Goal: Task Accomplishment & Management: Manage account settings

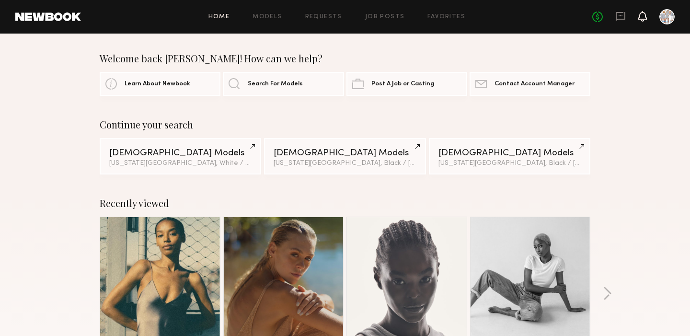
click at [642, 16] on icon at bounding box center [642, 15] width 8 height 7
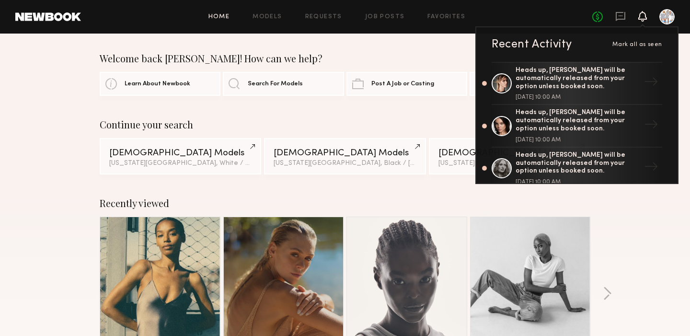
click at [170, 247] on link at bounding box center [160, 277] width 58 height 120
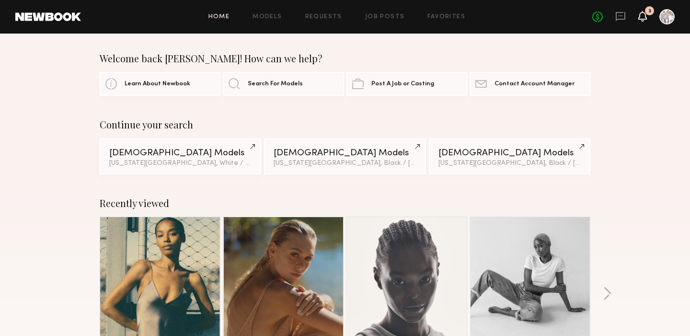
click at [642, 17] on icon at bounding box center [642, 15] width 8 height 7
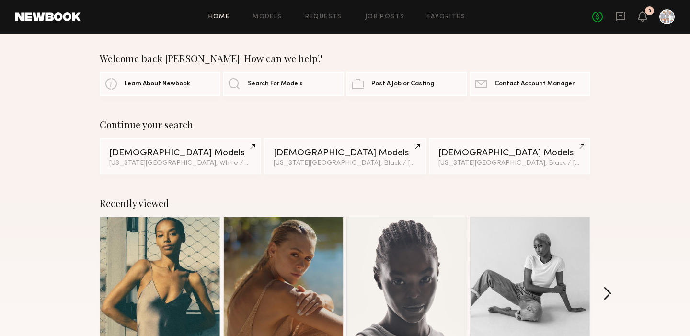
click at [606, 291] on button "button" at bounding box center [607, 294] width 9 height 16
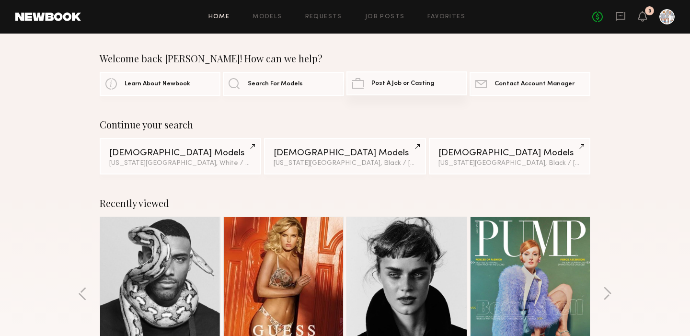
click at [424, 81] on span "Post A Job or Casting" at bounding box center [402, 83] width 63 height 6
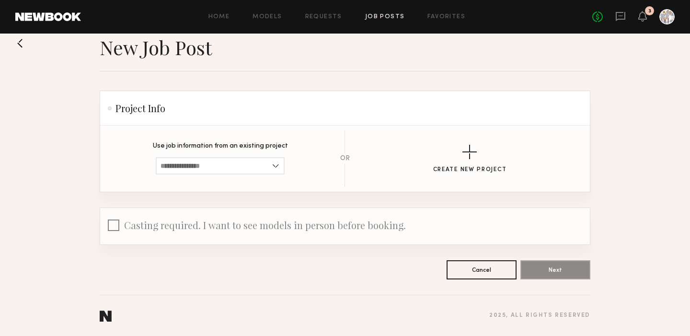
scroll to position [15, 0]
click at [374, 16] on link "Job Posts" at bounding box center [385, 17] width 40 height 6
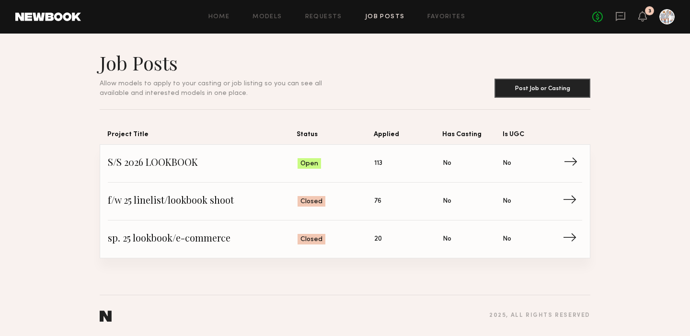
click at [570, 161] on span "→" at bounding box center [573, 163] width 20 height 14
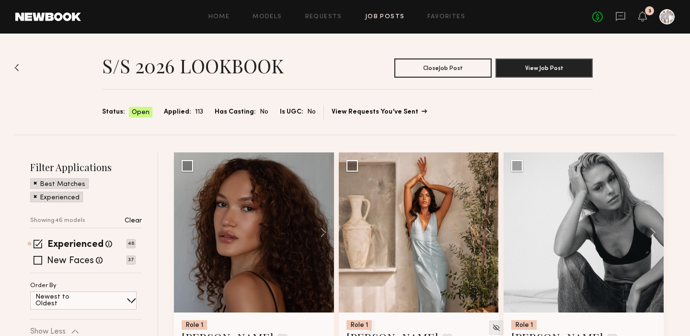
click at [380, 110] on link "View Requests You’ve Sent" at bounding box center [378, 112] width 94 height 7
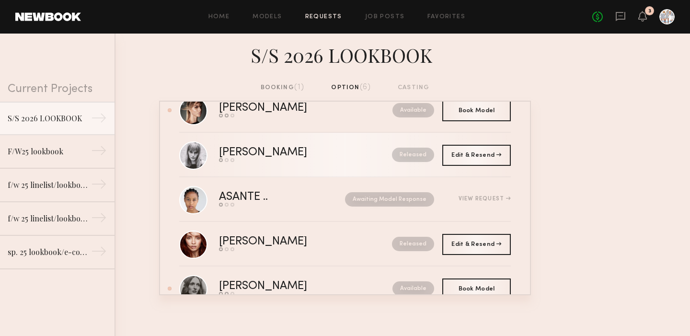
scroll to position [77, 0]
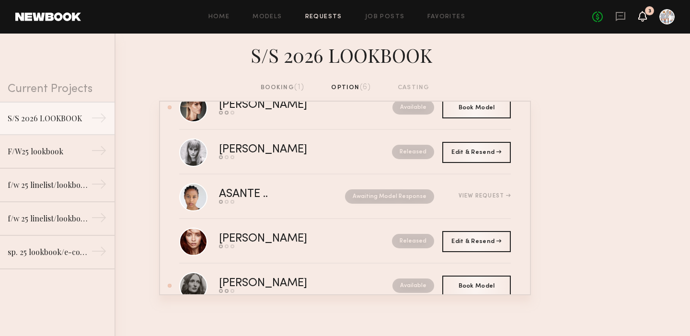
click at [643, 18] on icon at bounding box center [642, 15] width 8 height 7
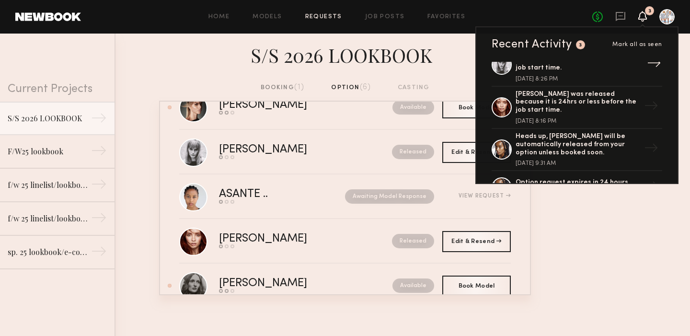
scroll to position [148, 0]
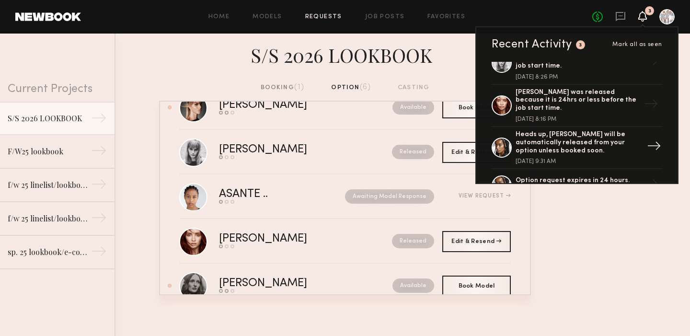
click at [553, 131] on div "Heads up, Paige G. will be automatically released from your option unless booke…" at bounding box center [577, 143] width 125 height 24
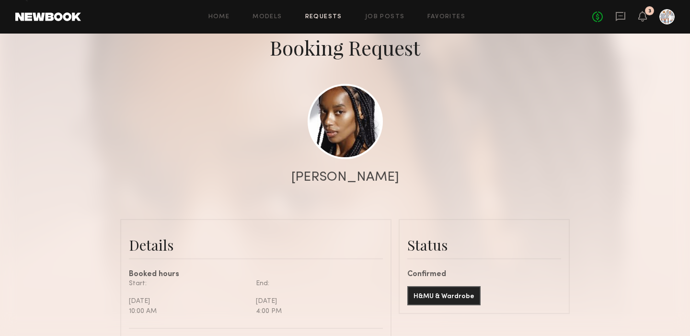
scroll to position [83, 0]
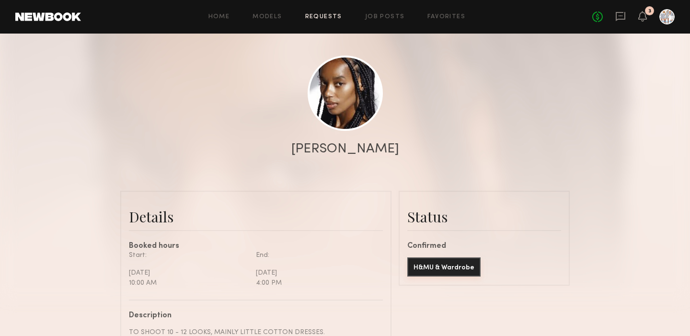
click at [429, 263] on button "H&MU & Wardrobe" at bounding box center [443, 266] width 73 height 19
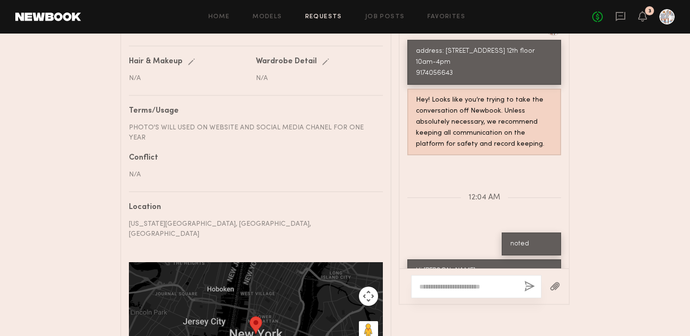
click at [151, 73] on div "N/A" at bounding box center [189, 78] width 120 height 10
click at [139, 73] on div "N/A" at bounding box center [189, 78] width 120 height 10
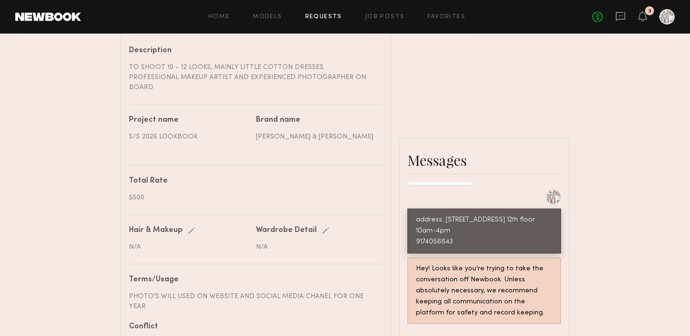
scroll to position [350, 0]
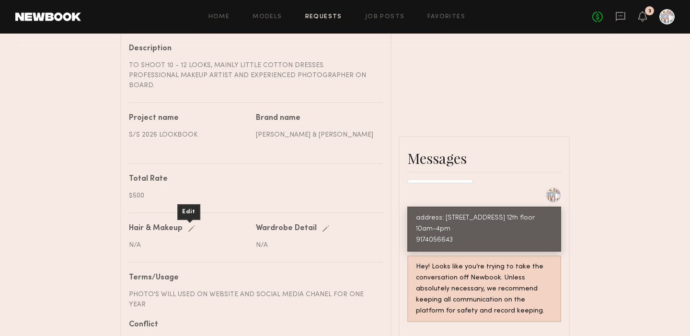
click at [191, 225] on div "Edit" at bounding box center [193, 228] width 11 height 7
click at [164, 241] on input "text" at bounding box center [190, 245] width 122 height 9
type input "**********"
click at [204, 225] on div "save" at bounding box center [200, 228] width 24 height 7
click at [324, 225] on div "Edit" at bounding box center [327, 228] width 11 height 7
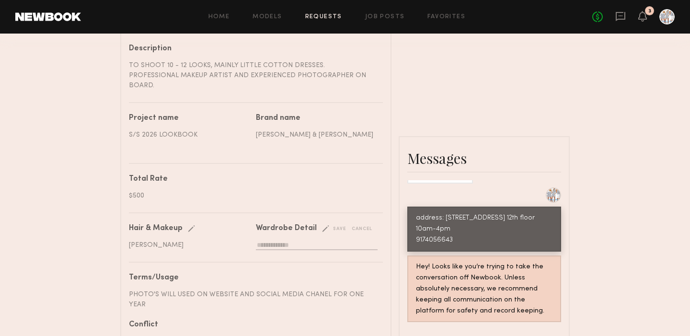
click at [284, 241] on input "text" at bounding box center [317, 245] width 122 height 9
type input "*"
type input "**********"
click at [335, 225] on div "save" at bounding box center [334, 228] width 24 height 7
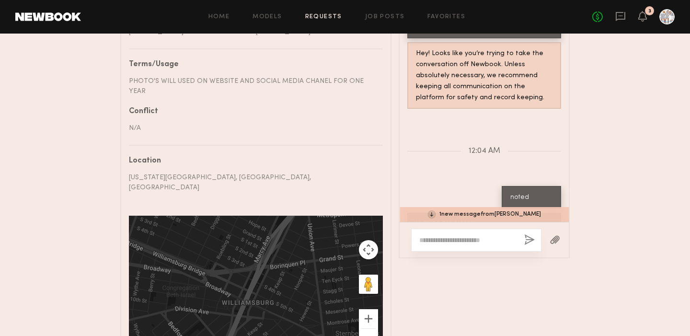
scroll to position [559, 0]
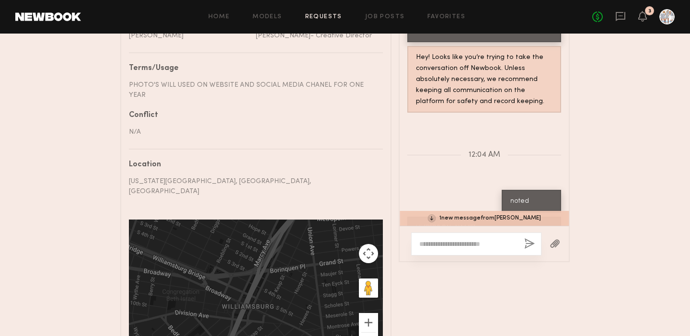
click at [481, 211] on div "1 new message from Paige G." at bounding box center [483, 218] width 169 height 15
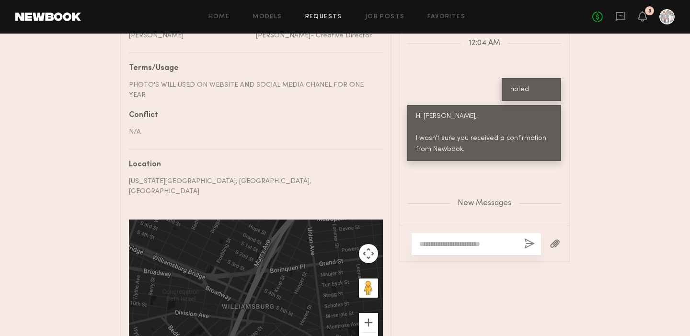
scroll to position [1238, 0]
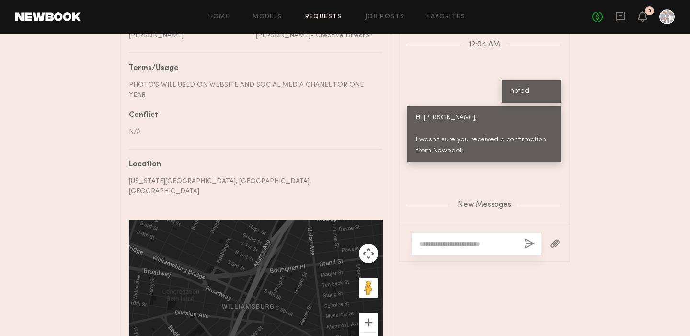
click at [455, 239] on textarea at bounding box center [467, 244] width 97 height 10
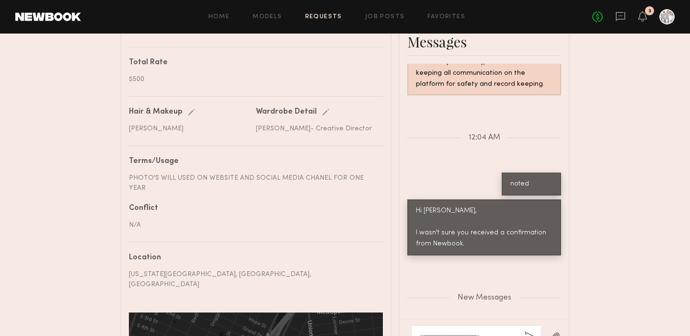
scroll to position [466, 0]
type textarea "**********"
click at [527, 331] on button "button" at bounding box center [529, 337] width 11 height 12
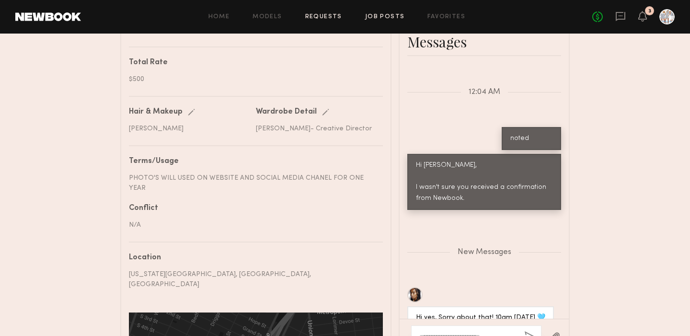
click at [375, 16] on link "Job Posts" at bounding box center [385, 17] width 40 height 6
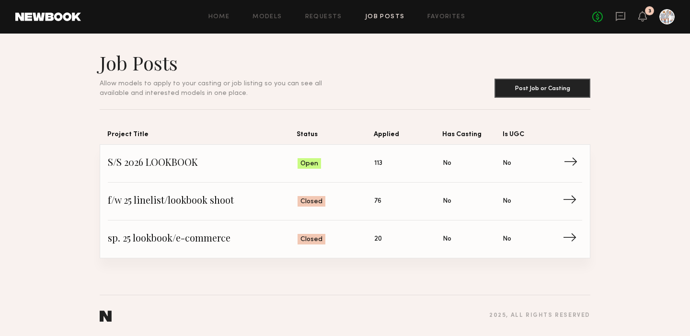
click at [308, 164] on span "Open" at bounding box center [309, 164] width 18 height 10
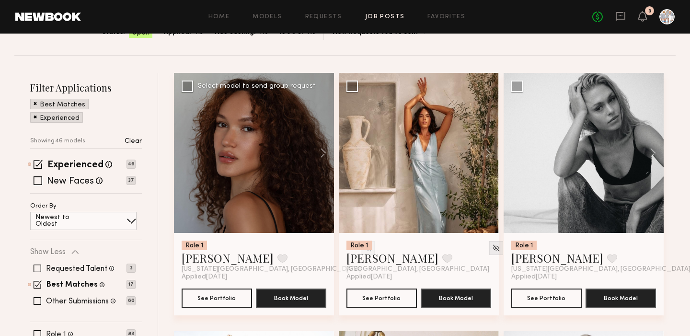
scroll to position [82, 0]
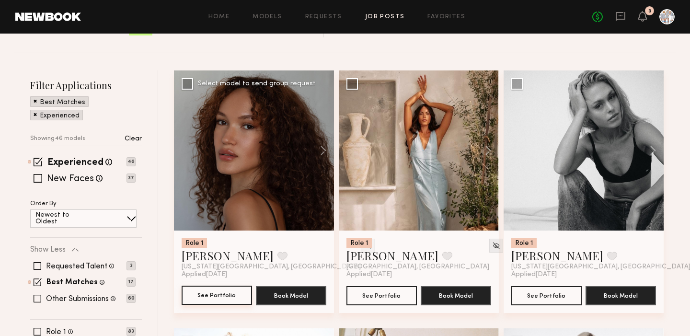
click at [212, 295] on button "See Portfolio" at bounding box center [217, 294] width 70 height 19
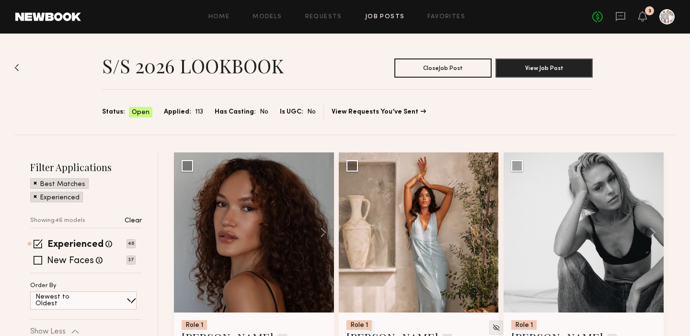
scroll to position [0, 0]
click at [527, 67] on button "View Job Post" at bounding box center [543, 67] width 97 height 19
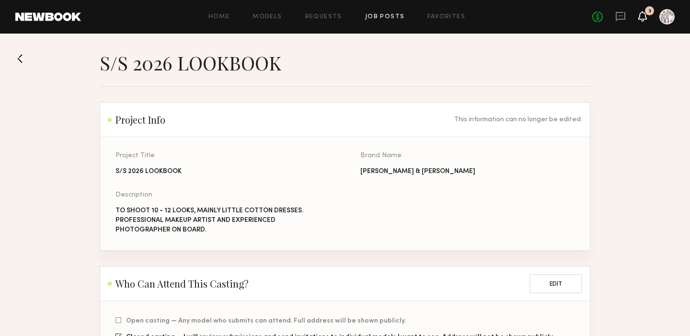
click at [644, 16] on icon at bounding box center [642, 15] width 8 height 7
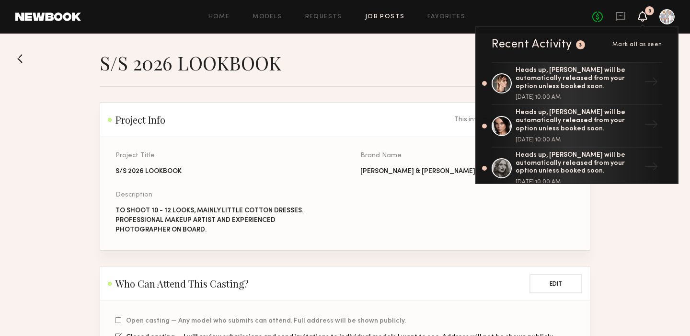
click at [643, 15] on icon at bounding box center [642, 15] width 8 height 7
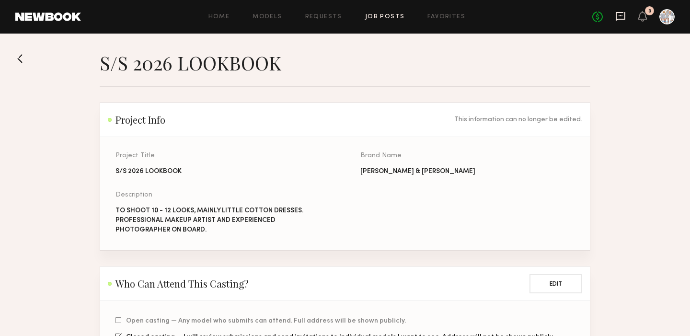
click at [619, 17] on icon at bounding box center [620, 16] width 11 height 11
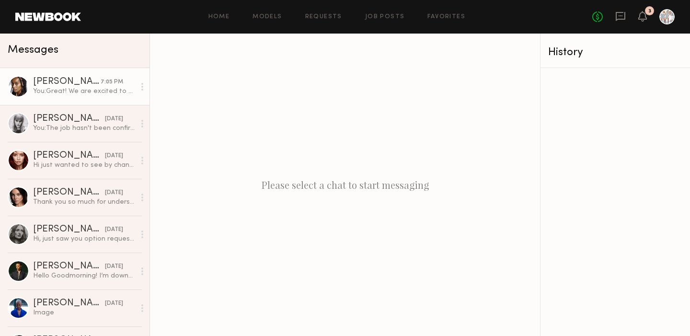
click at [79, 92] on div "You: Great! We are excited to work with you." at bounding box center [84, 91] width 102 height 9
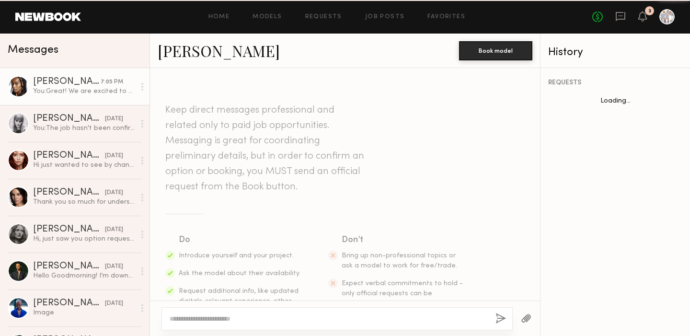
scroll to position [1077, 0]
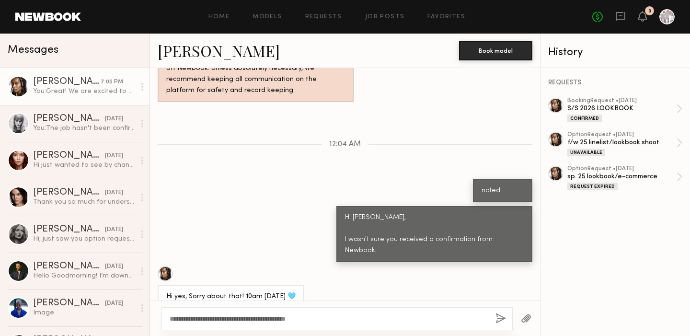
type textarea "**********"
click at [500, 317] on button "button" at bounding box center [500, 319] width 11 height 12
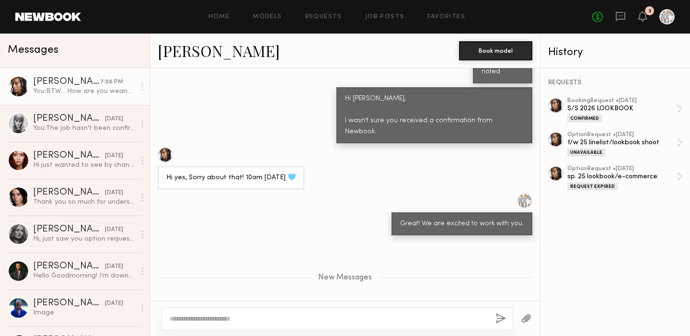
click at [164, 147] on div at bounding box center [165, 154] width 15 height 15
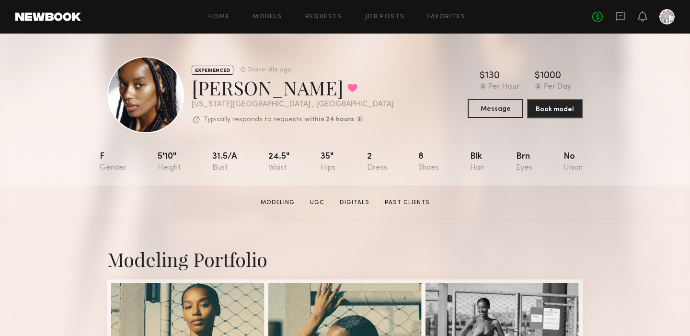
click at [494, 104] on button "Message" at bounding box center [495, 108] width 56 height 19
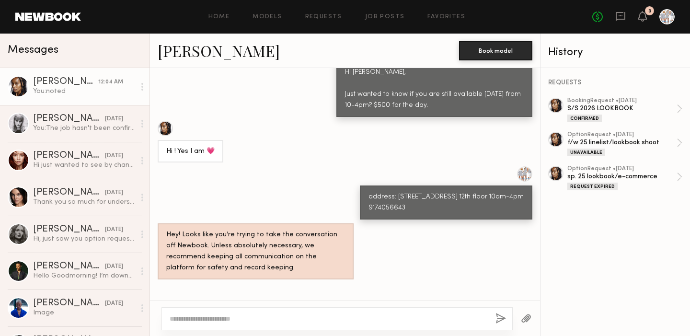
scroll to position [899, 0]
click at [487, 52] on button "Book model" at bounding box center [495, 50] width 73 height 19
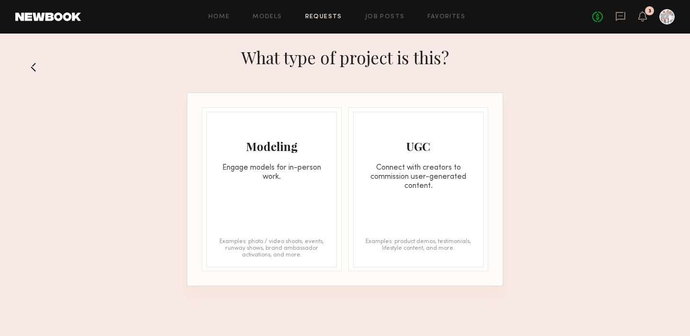
click at [269, 179] on div "Engage models for in-person work." at bounding box center [271, 172] width 129 height 18
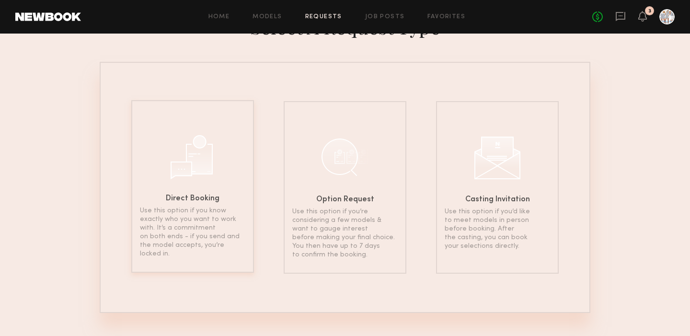
scroll to position [44, 0]
click at [195, 156] on div at bounding box center [193, 156] width 48 height 48
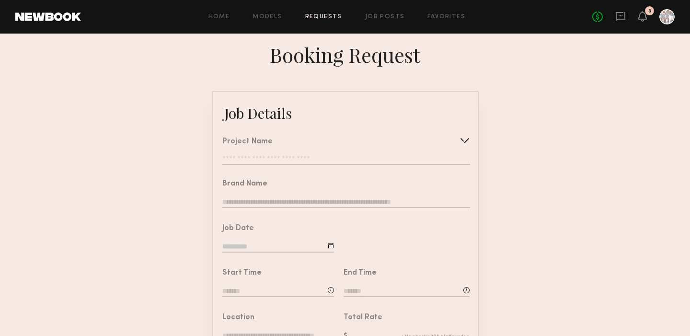
click at [466, 142] on div at bounding box center [464, 140] width 15 height 15
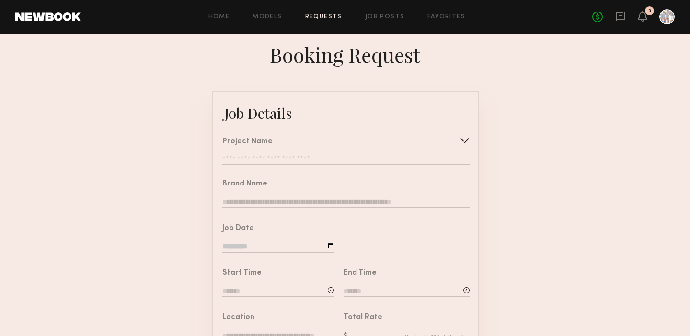
click at [273, 161] on input "text" at bounding box center [345, 160] width 247 height 10
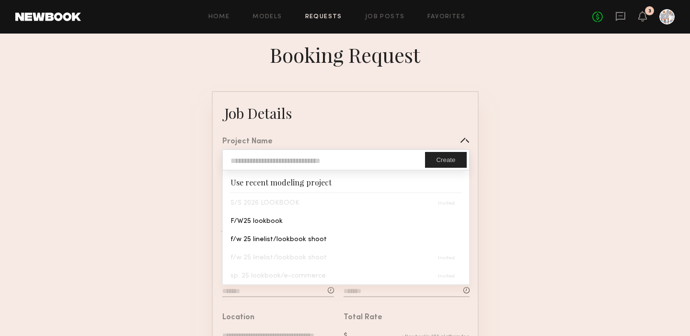
click at [265, 202] on div "S/S 2026 LOOKBOOK" at bounding box center [346, 202] width 246 height 18
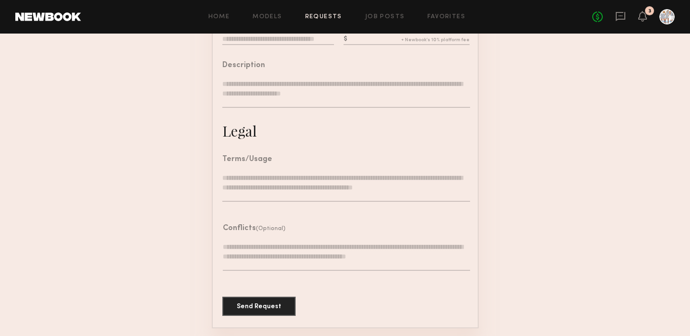
scroll to position [296, 0]
click at [329, 19] on link "Requests" at bounding box center [323, 17] width 37 height 6
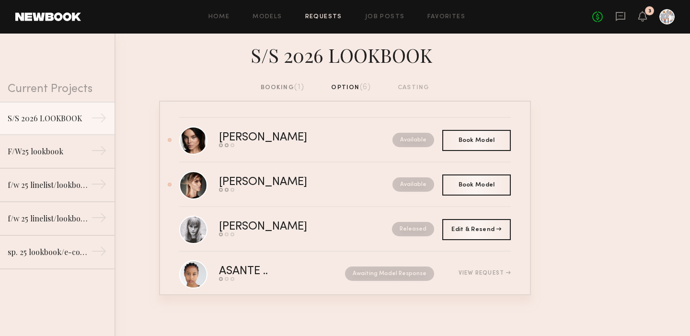
click at [285, 88] on div "booking (1)" at bounding box center [283, 87] width 44 height 11
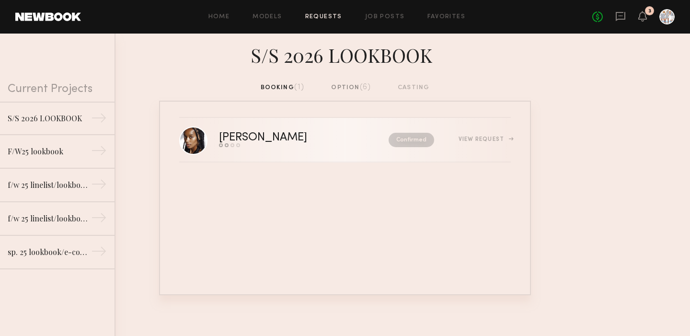
click at [481, 136] on div "View Request" at bounding box center [484, 139] width 52 height 6
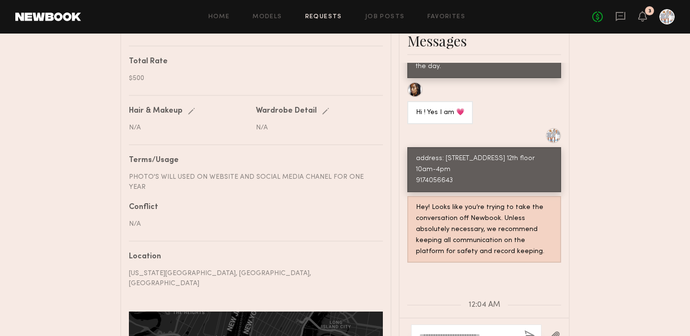
scroll to position [466, 0]
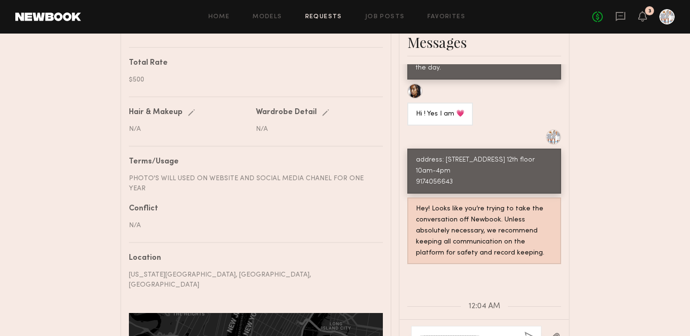
click at [427, 156] on div "Keep direct messages professional and related only to paid job opportunities. M…" at bounding box center [483, 191] width 169 height 255
click at [428, 332] on textarea at bounding box center [467, 337] width 97 height 10
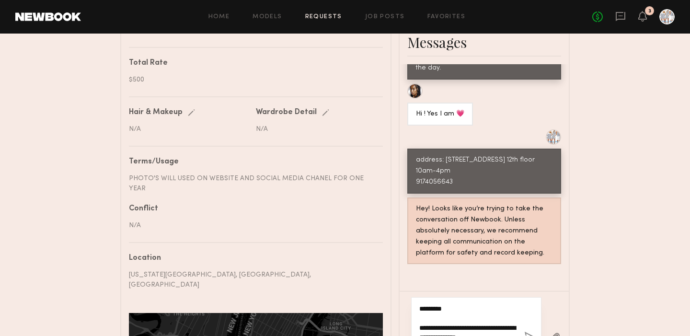
click at [479, 304] on textarea "**********" at bounding box center [467, 323] width 97 height 38
type textarea "**********"
click at [529, 331] on button "button" at bounding box center [529, 337] width 11 height 12
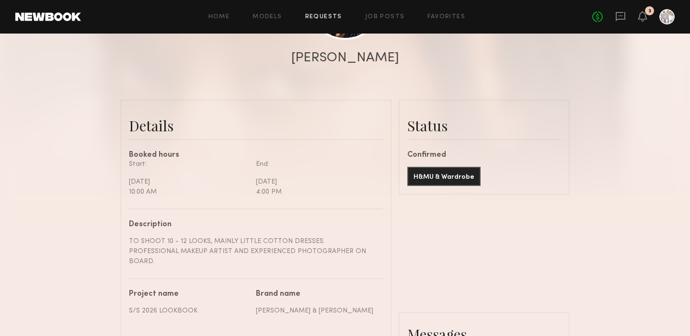
scroll to position [173, 0]
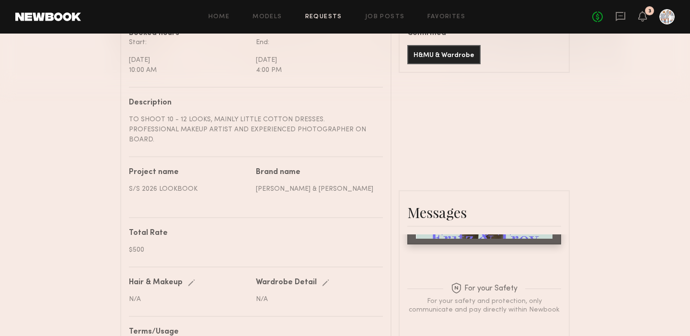
scroll to position [839, 0]
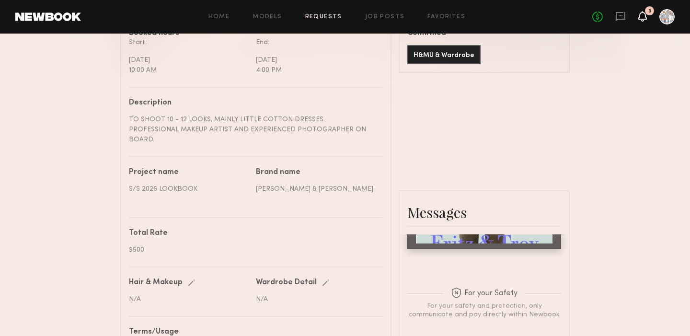
click at [642, 14] on icon at bounding box center [642, 15] width 8 height 7
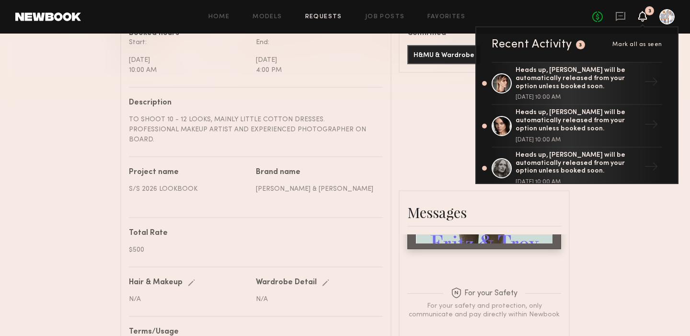
scroll to position [0, 0]
click at [330, 18] on link "Requests" at bounding box center [323, 17] width 37 height 6
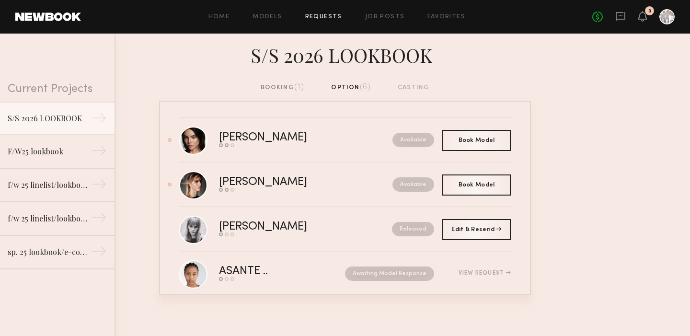
click at [275, 88] on div "booking (1)" at bounding box center [283, 87] width 44 height 11
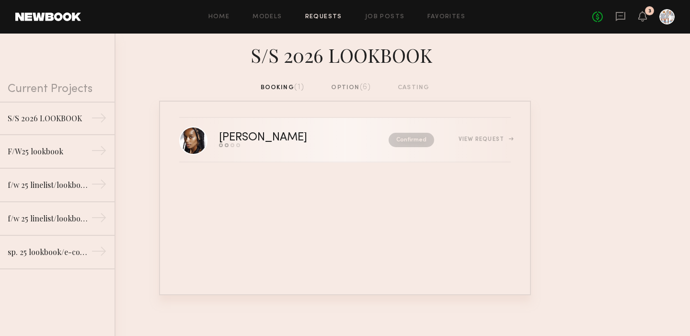
click at [406, 139] on nb-request-status "Confirmed" at bounding box center [410, 140] width 45 height 14
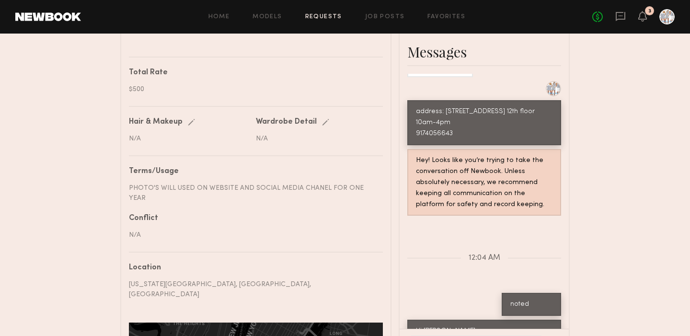
scroll to position [470, 0]
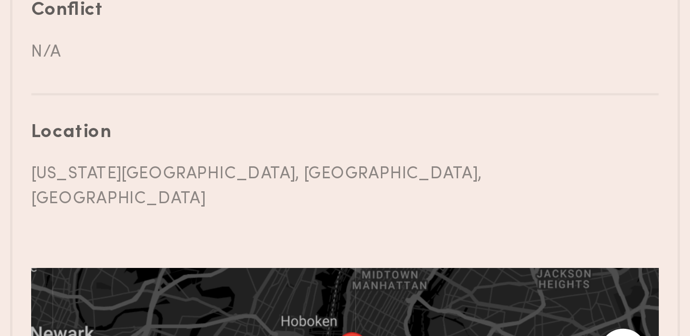
click at [359, 333] on button "Map camera controls" at bounding box center [368, 342] width 19 height 19
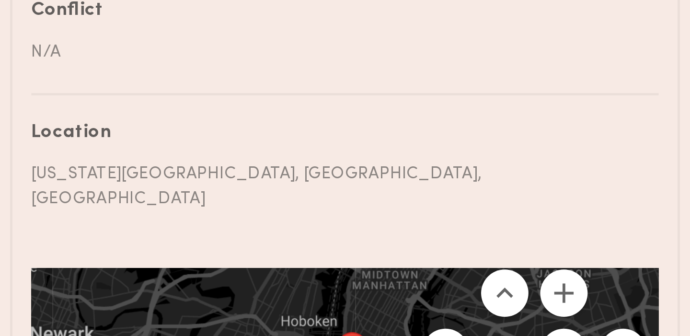
scroll to position [523, 0]
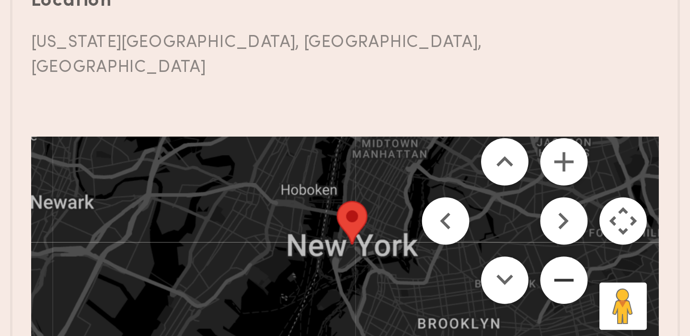
click at [335, 304] on button "Zoom out" at bounding box center [344, 313] width 19 height 19
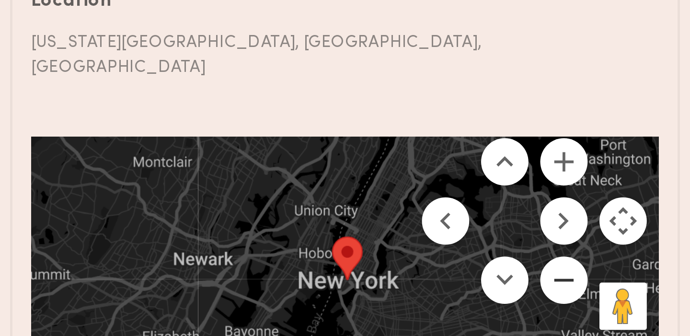
click at [335, 304] on button "Zoom out" at bounding box center [344, 313] width 19 height 19
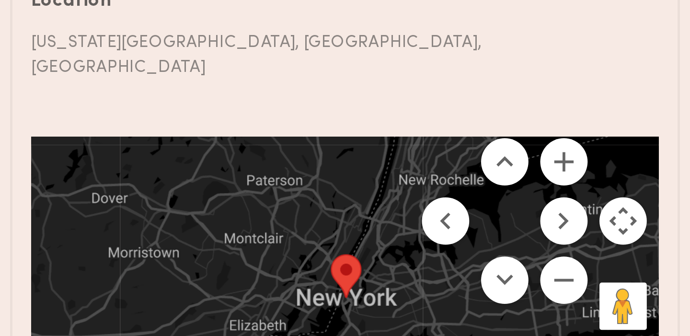
drag, startPoint x: 219, startPoint y: 15, endPoint x: 226, endPoint y: 98, distance: 83.6
click at [226, 98] on div "Description TO SHOOT 10 - 12 LOOKS, MAINLY LITTLE COTTON DRESSES. PROFESSIONAL …" at bounding box center [256, 129] width 254 height 540
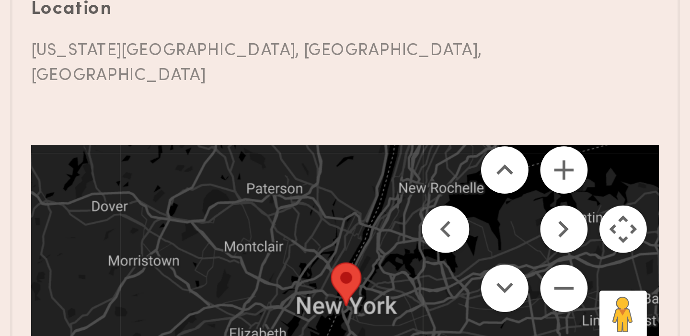
scroll to position [96, 0]
